Goal: Transaction & Acquisition: Purchase product/service

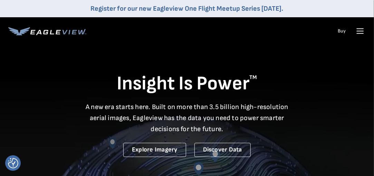
click at [360, 30] on icon at bounding box center [360, 31] width 11 height 11
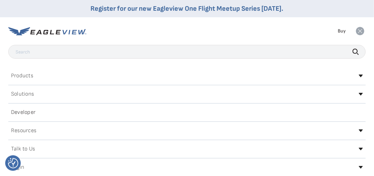
click at [361, 29] on icon at bounding box center [360, 31] width 8 height 8
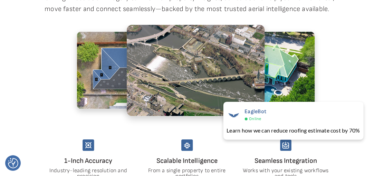
scroll to position [311, 0]
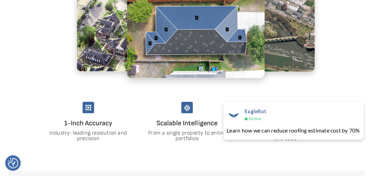
click at [335, 46] on div at bounding box center [187, 39] width 302 height 104
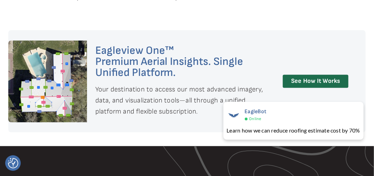
scroll to position [449, 0]
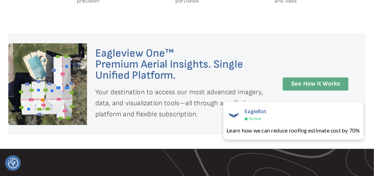
click at [317, 86] on link "See How It Works" at bounding box center [316, 83] width 66 height 13
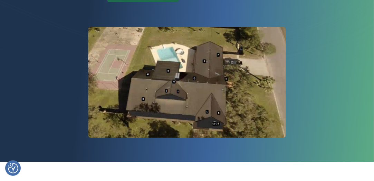
scroll to position [69, 0]
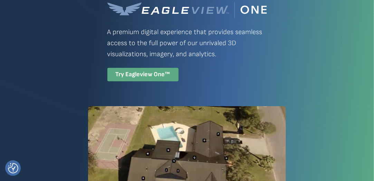
click at [155, 77] on div "Try Eagleview One™" at bounding box center [142, 74] width 71 height 13
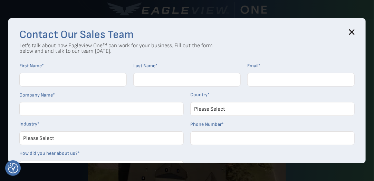
click at [355, 33] on icon at bounding box center [352, 32] width 4 height 4
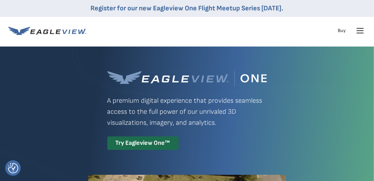
scroll to position [0, 0]
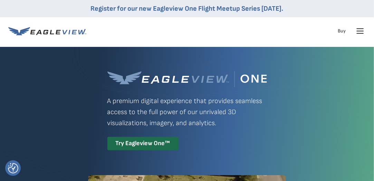
click at [361, 30] on icon at bounding box center [360, 31] width 11 height 11
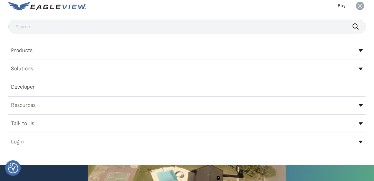
scroll to position [69, 0]
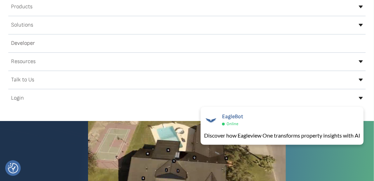
click at [365, 98] on div "Login" at bounding box center [187, 98] width 358 height 11
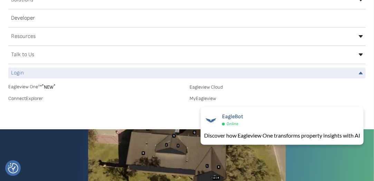
scroll to position [104, 0]
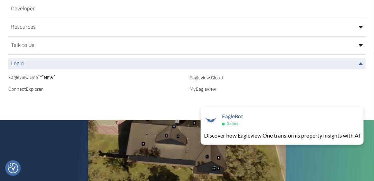
click at [212, 87] on link "MyEagleview" at bounding box center [278, 89] width 176 height 6
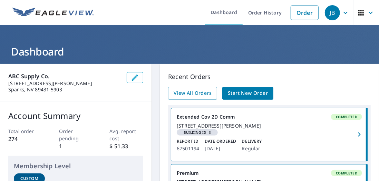
click at [248, 90] on span "Start New Order" at bounding box center [248, 93] width 40 height 9
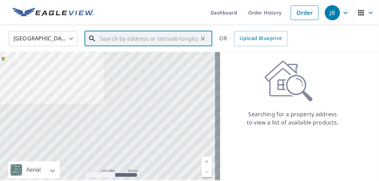
click at [125, 39] on input "text" at bounding box center [149, 38] width 99 height 19
paste input "[STREET_ADDRESS] [GEOGRAPHIC_DATA]"
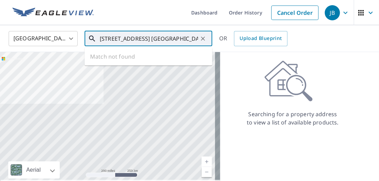
scroll to position [0, 1]
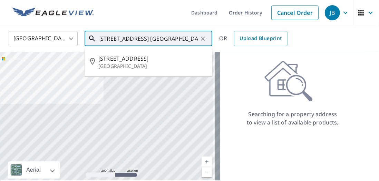
type input "[STREET_ADDRESS] [GEOGRAPHIC_DATA]"
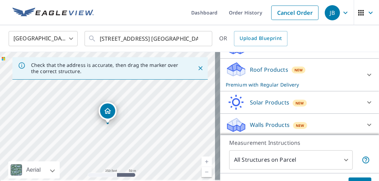
scroll to position [96, 0]
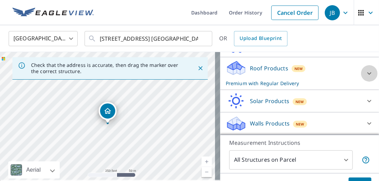
click at [366, 76] on icon at bounding box center [370, 73] width 8 height 8
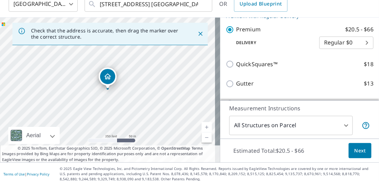
scroll to position [122, 0]
click at [357, 152] on span "Next" at bounding box center [361, 151] width 12 height 9
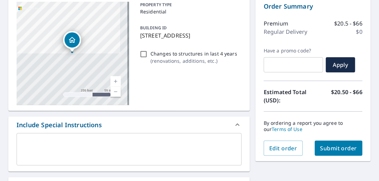
click at [113, 79] on link "Current Level 17, Zoom In" at bounding box center [116, 81] width 10 height 10
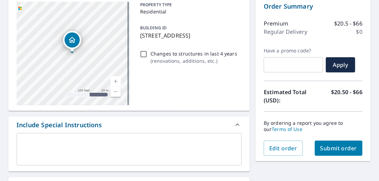
click at [113, 79] on link "Current Level 18, Zoom In" at bounding box center [116, 81] width 10 height 10
click at [113, 79] on link "Current Level 19, Zoom In" at bounding box center [116, 81] width 10 height 10
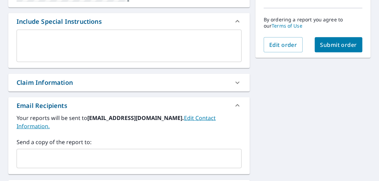
scroll to position [212, 0]
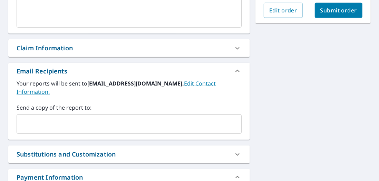
click at [73, 118] on input "text" at bounding box center [124, 124] width 209 height 13
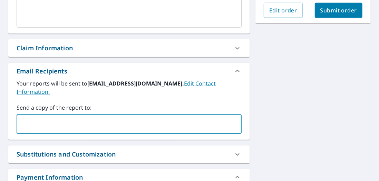
type input "[PERSON_NAME][EMAIL_ADDRESS][PERSON_NAME][DOMAIN_NAME]"
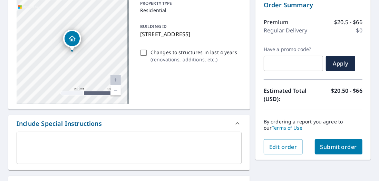
scroll to position [90, 0]
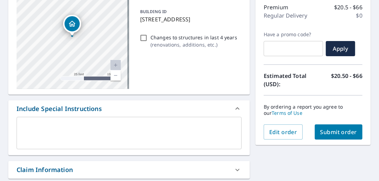
click at [343, 130] on span "Submit order" at bounding box center [339, 133] width 37 height 8
